Goal: Check status: Check status

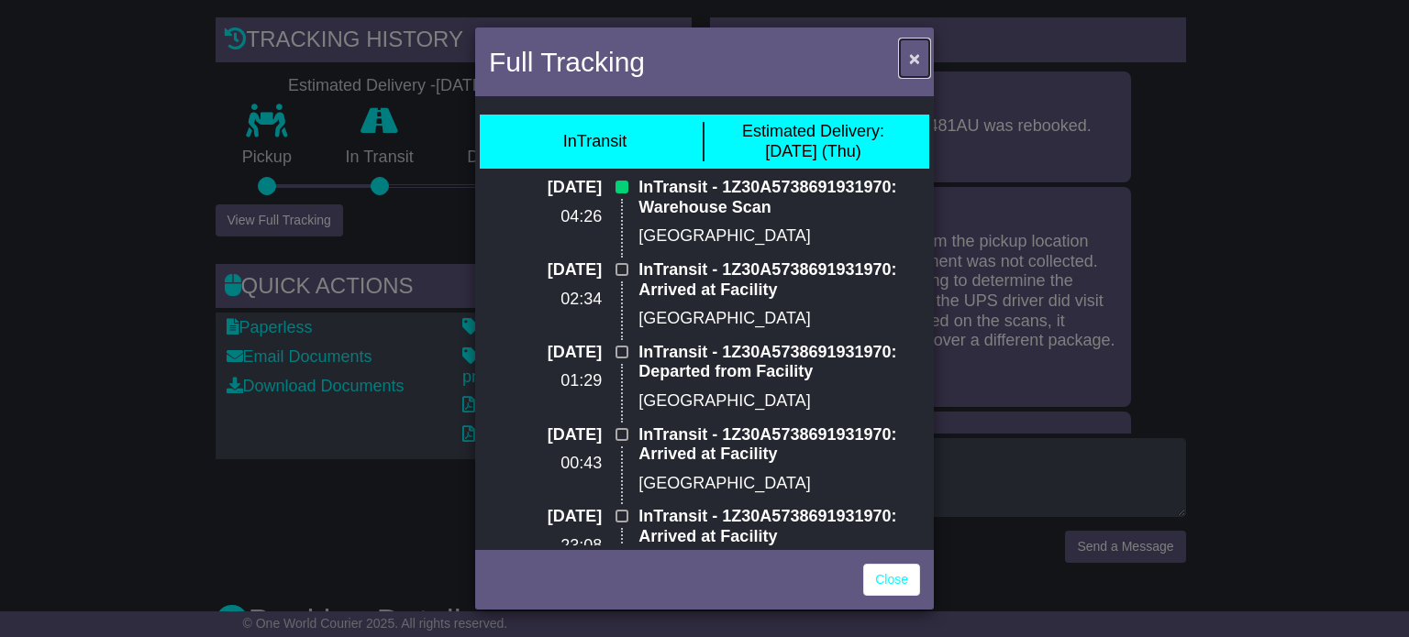
click at [913, 54] on span "×" at bounding box center [914, 58] width 11 height 21
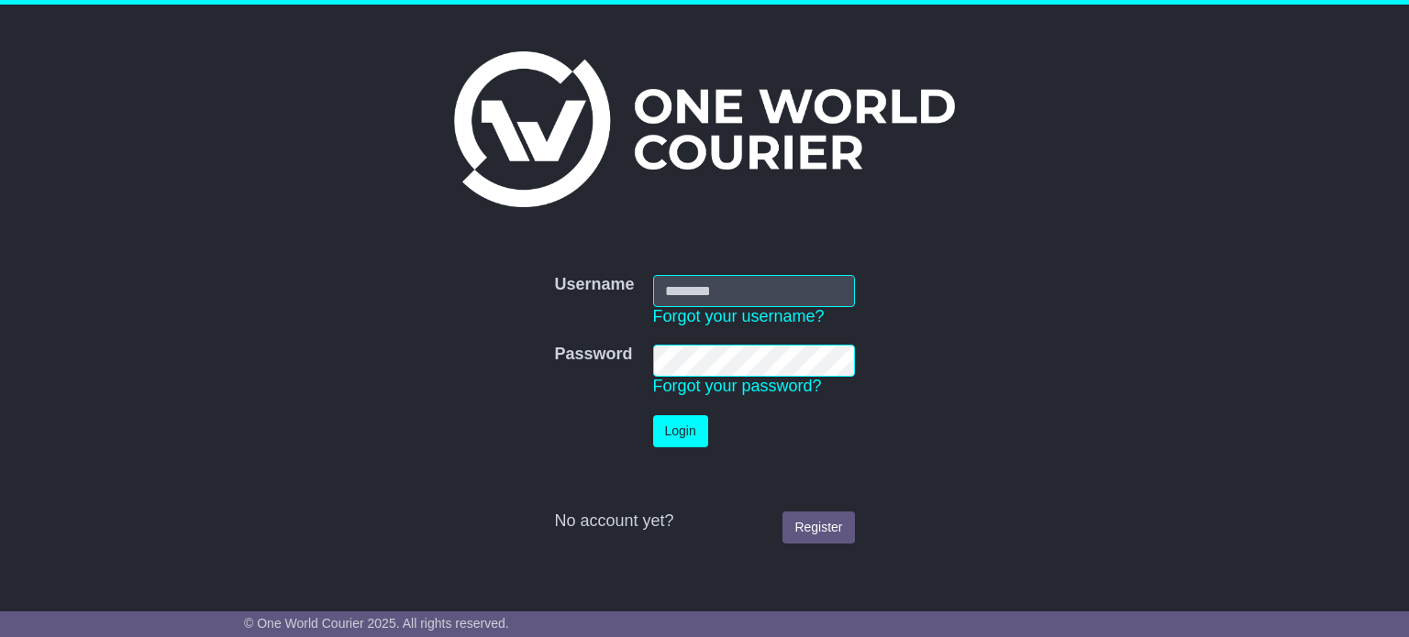
type input "**********"
click at [668, 423] on button "Login" at bounding box center [680, 431] width 55 height 32
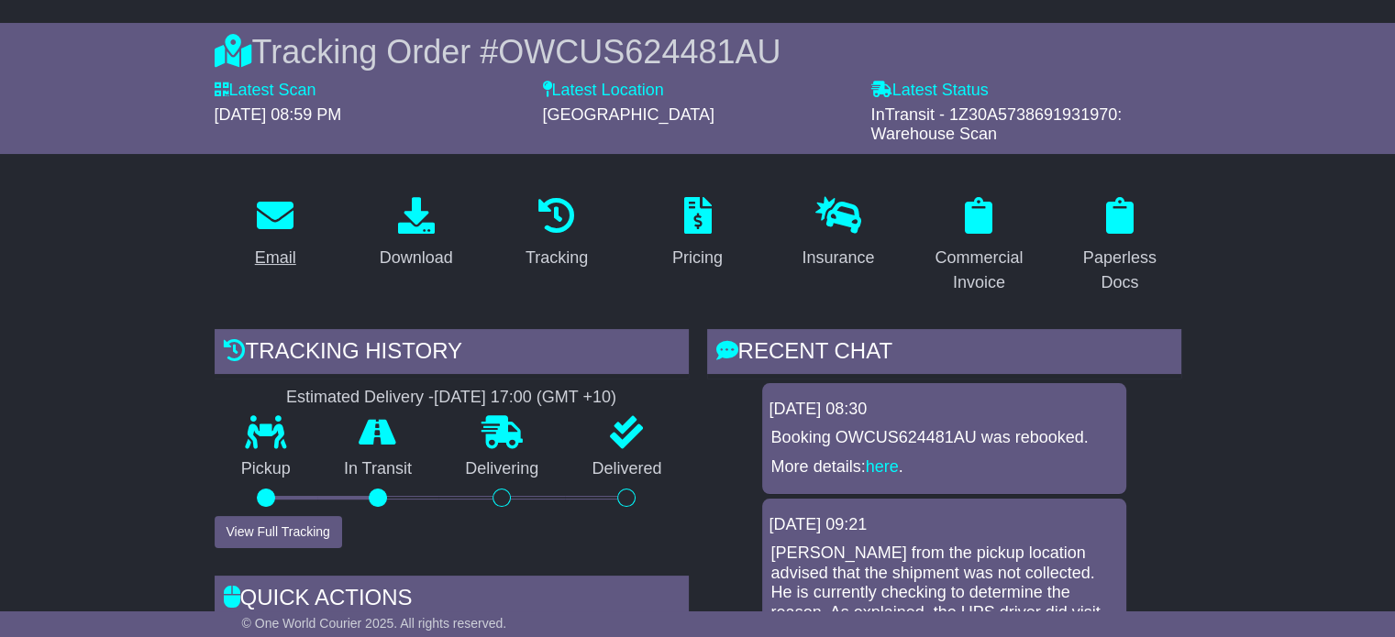
scroll to position [145, 0]
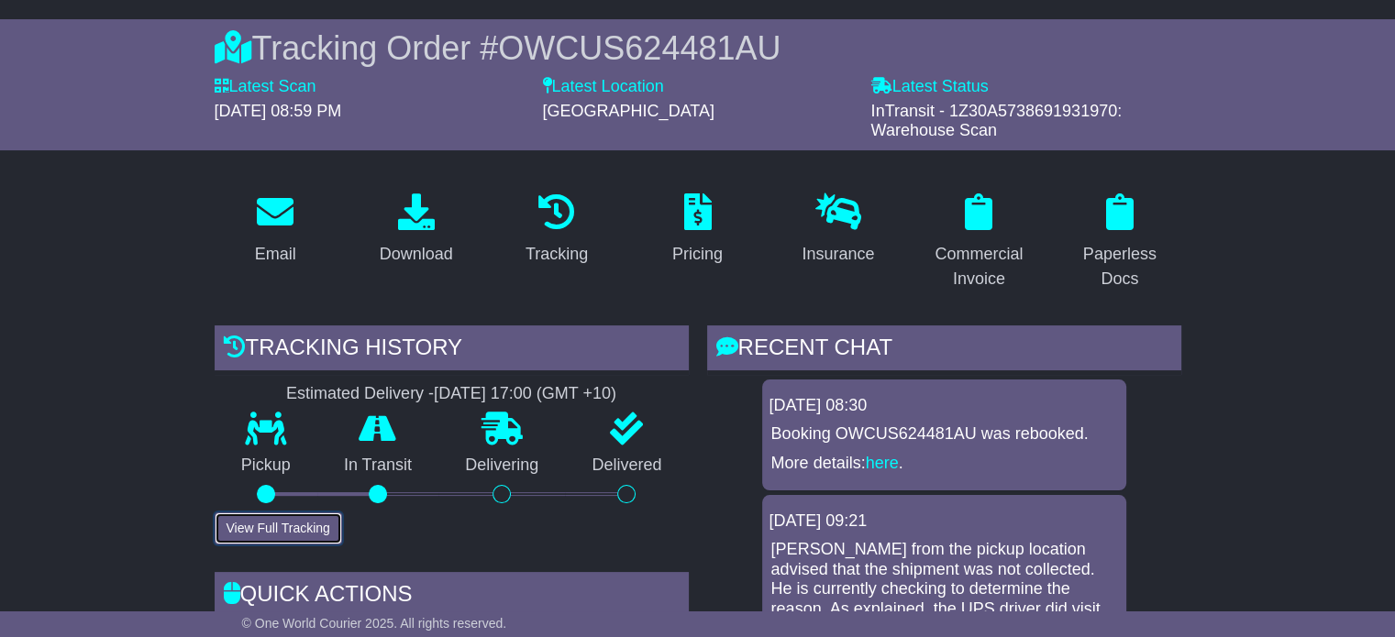
click at [235, 526] on button "View Full Tracking" at bounding box center [278, 529] width 127 height 32
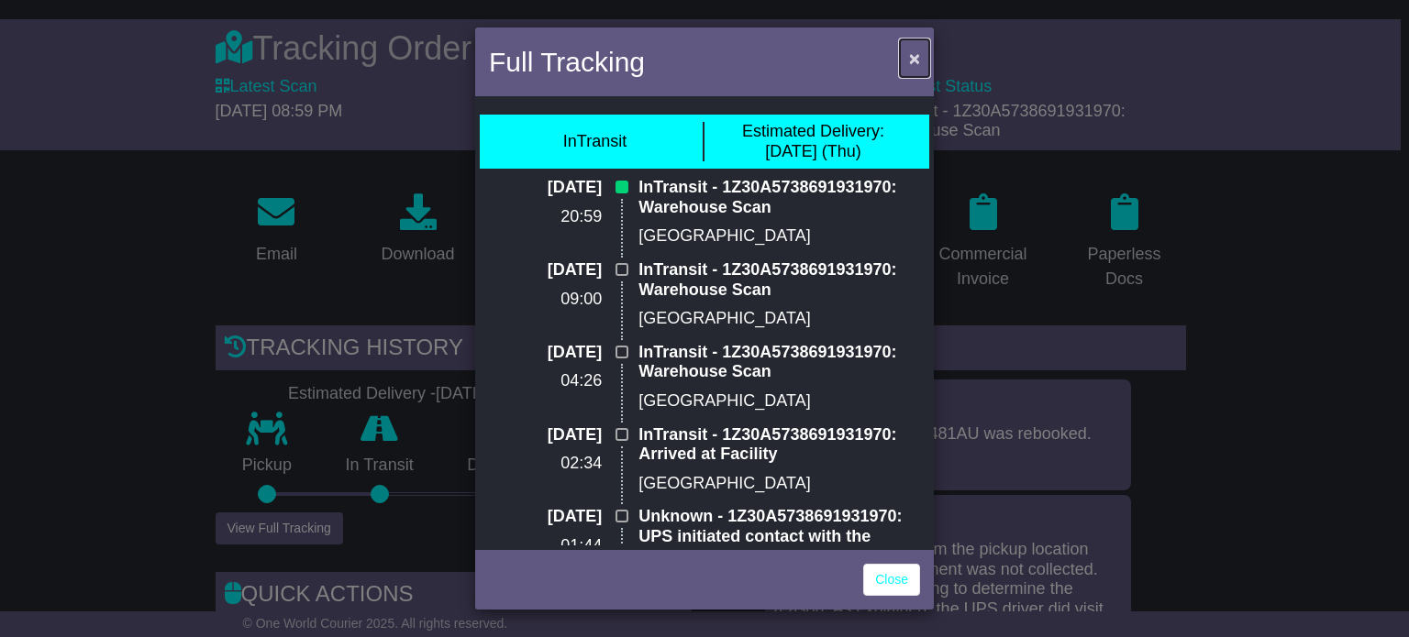
click at [923, 47] on button "×" at bounding box center [914, 58] width 29 height 38
